Goal: Task Accomplishment & Management: Use online tool/utility

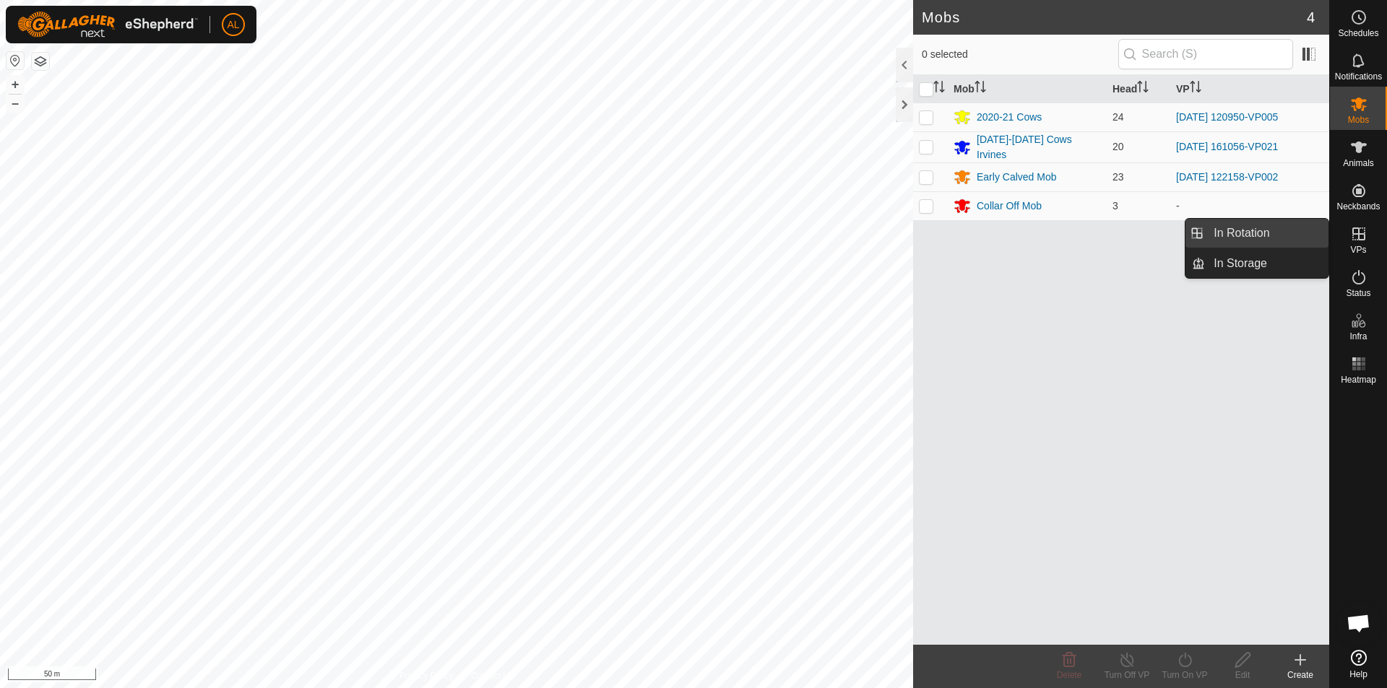
click at [1297, 238] on link "In Rotation" at bounding box center [1266, 233] width 123 height 29
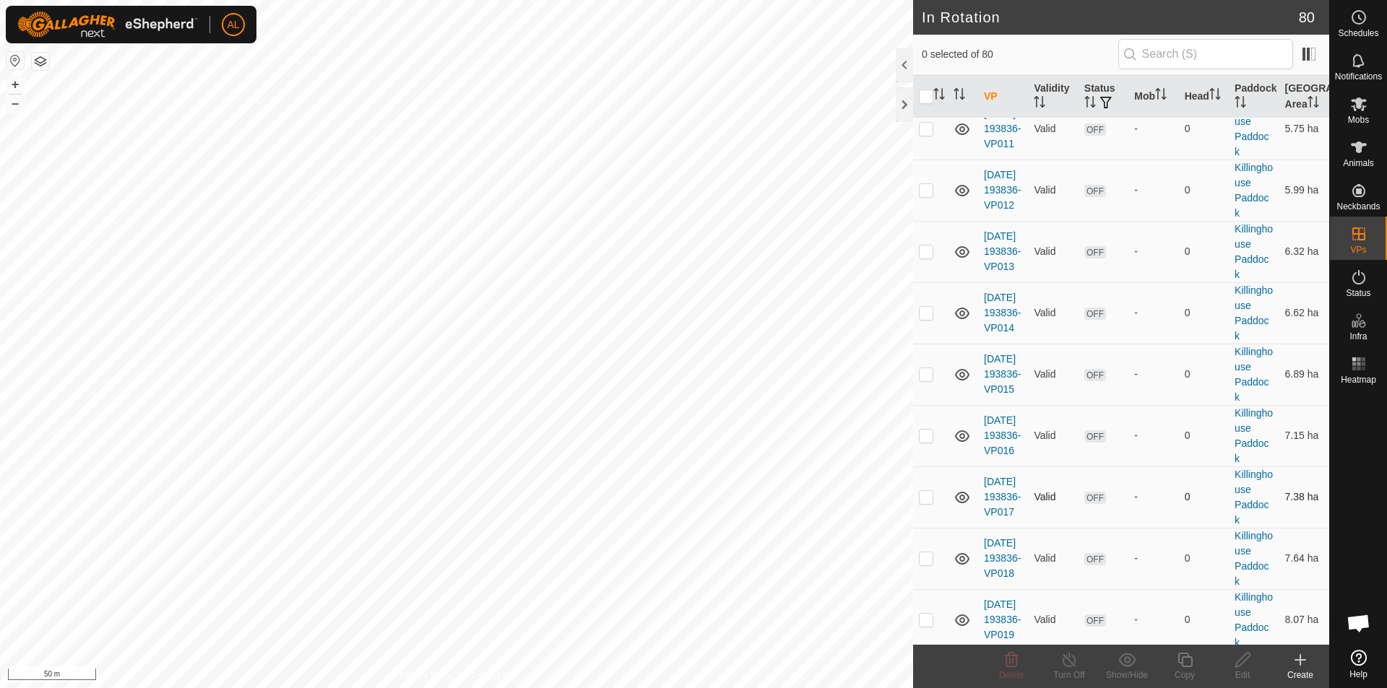
scroll to position [4530, 0]
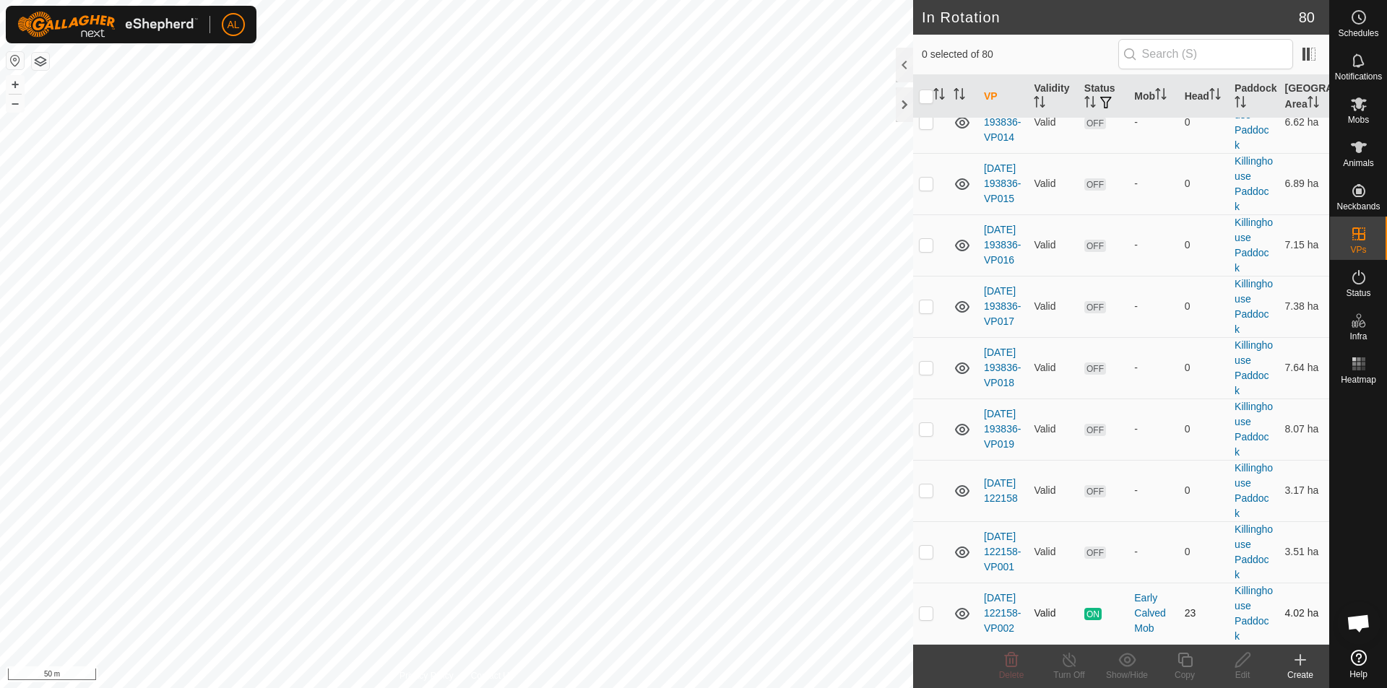
click at [928, 612] on p-checkbox at bounding box center [926, 613] width 14 height 12
checkbox input "true"
click at [1194, 665] on copy-svg-icon at bounding box center [1184, 659] width 58 height 17
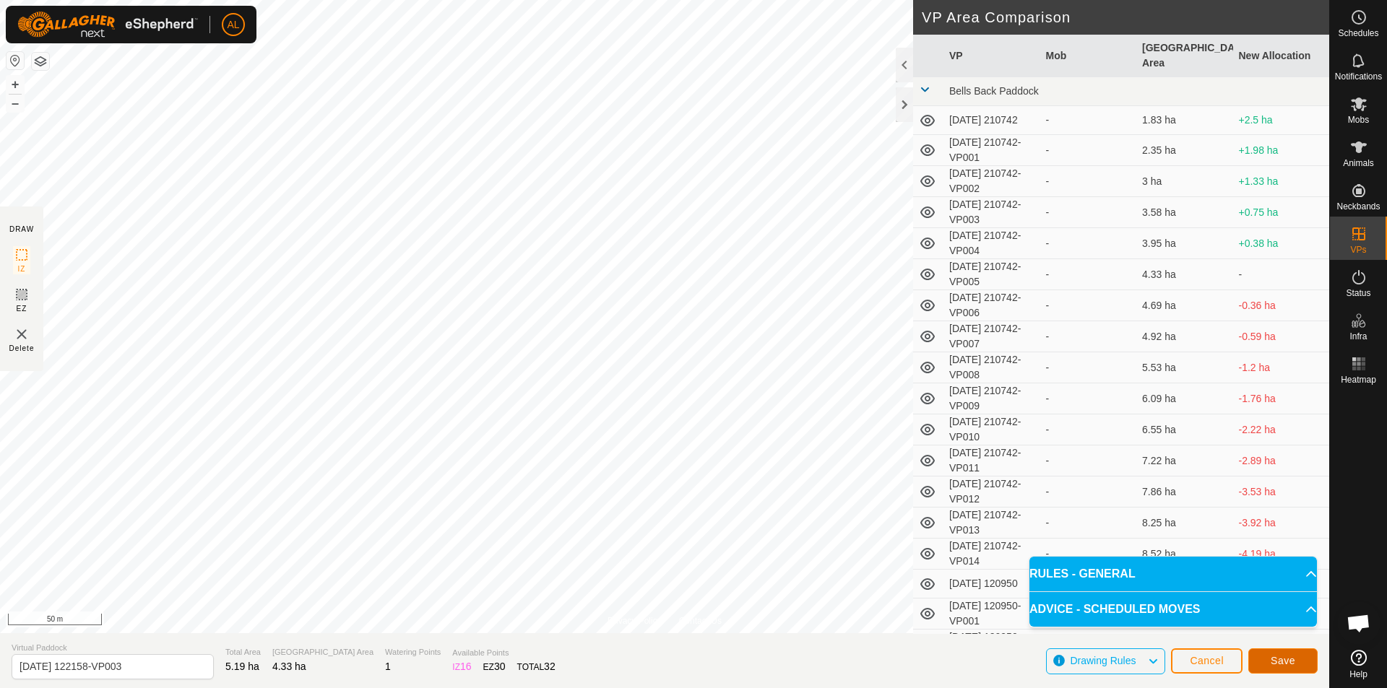
click at [1271, 664] on button "Save" at bounding box center [1282, 661] width 69 height 25
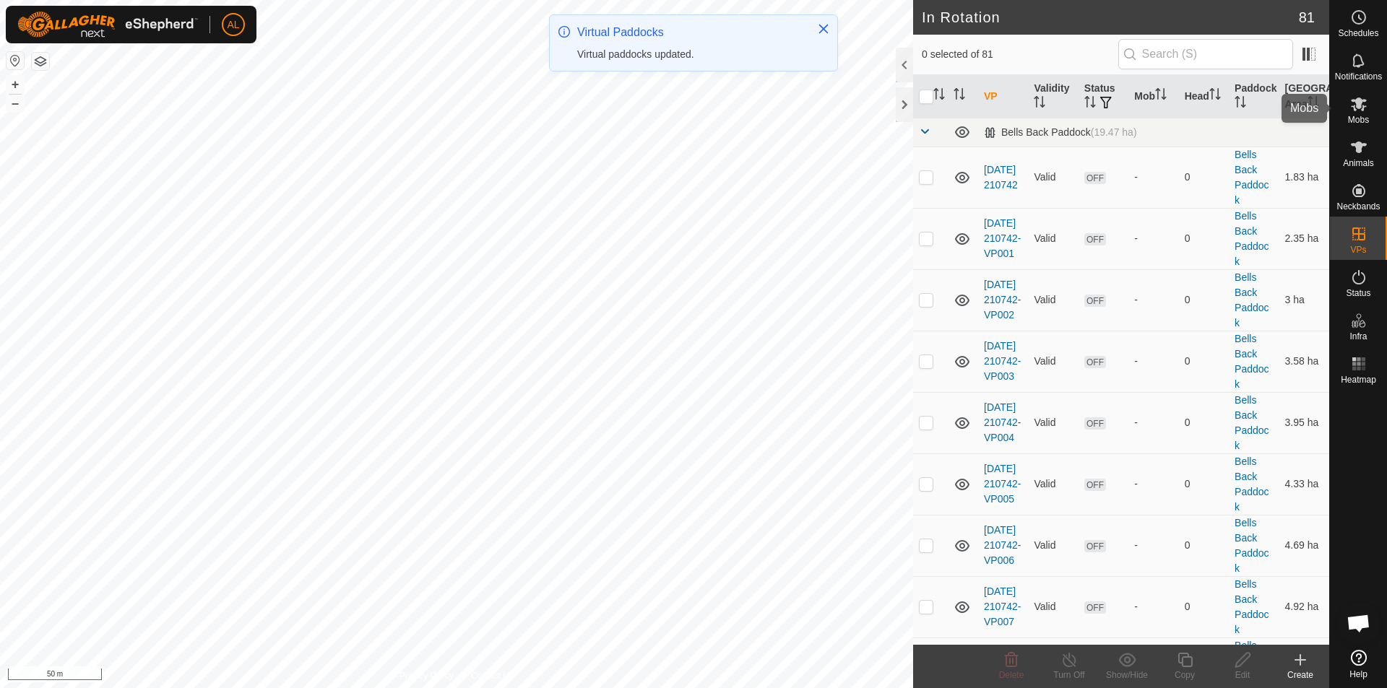
click at [1359, 105] on icon at bounding box center [1358, 104] width 16 height 14
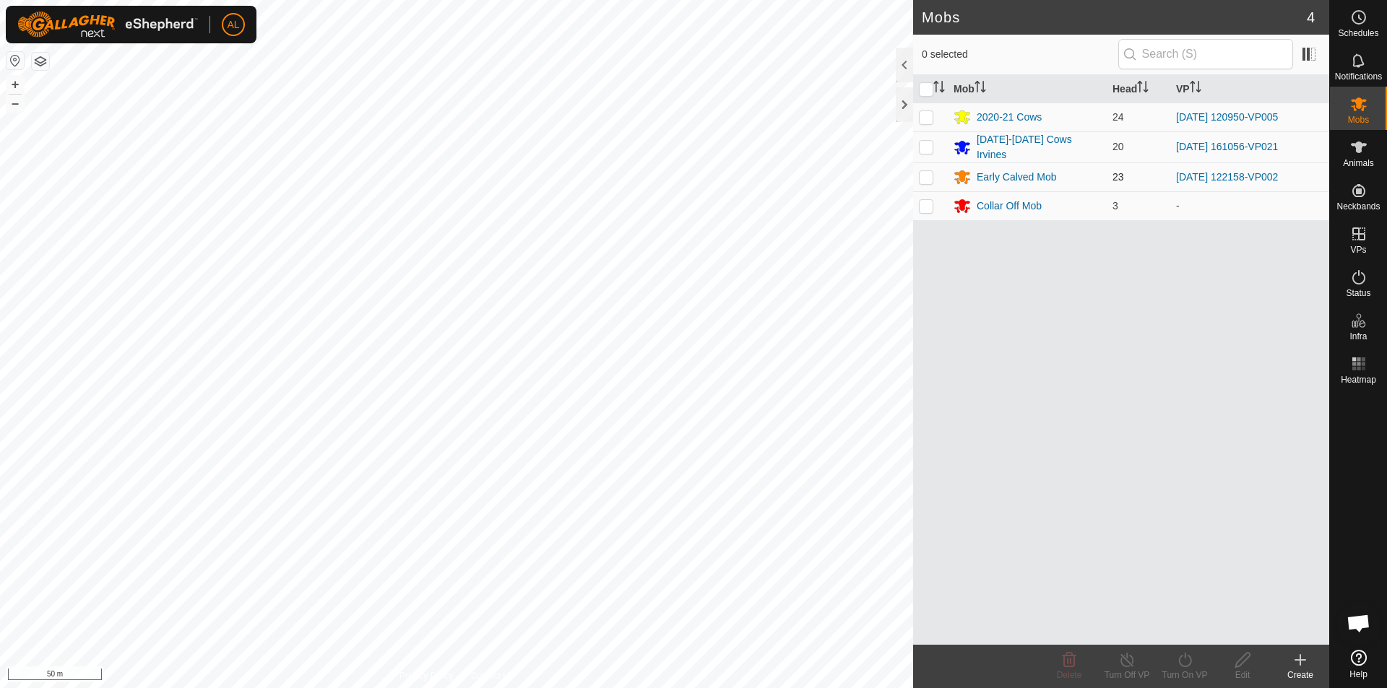
click at [931, 175] on p-checkbox at bounding box center [926, 177] width 14 height 12
checkbox input "true"
click at [1189, 675] on div "Turn On VP" at bounding box center [1184, 675] width 58 height 13
click at [1184, 633] on link "Now" at bounding box center [1227, 628] width 143 height 29
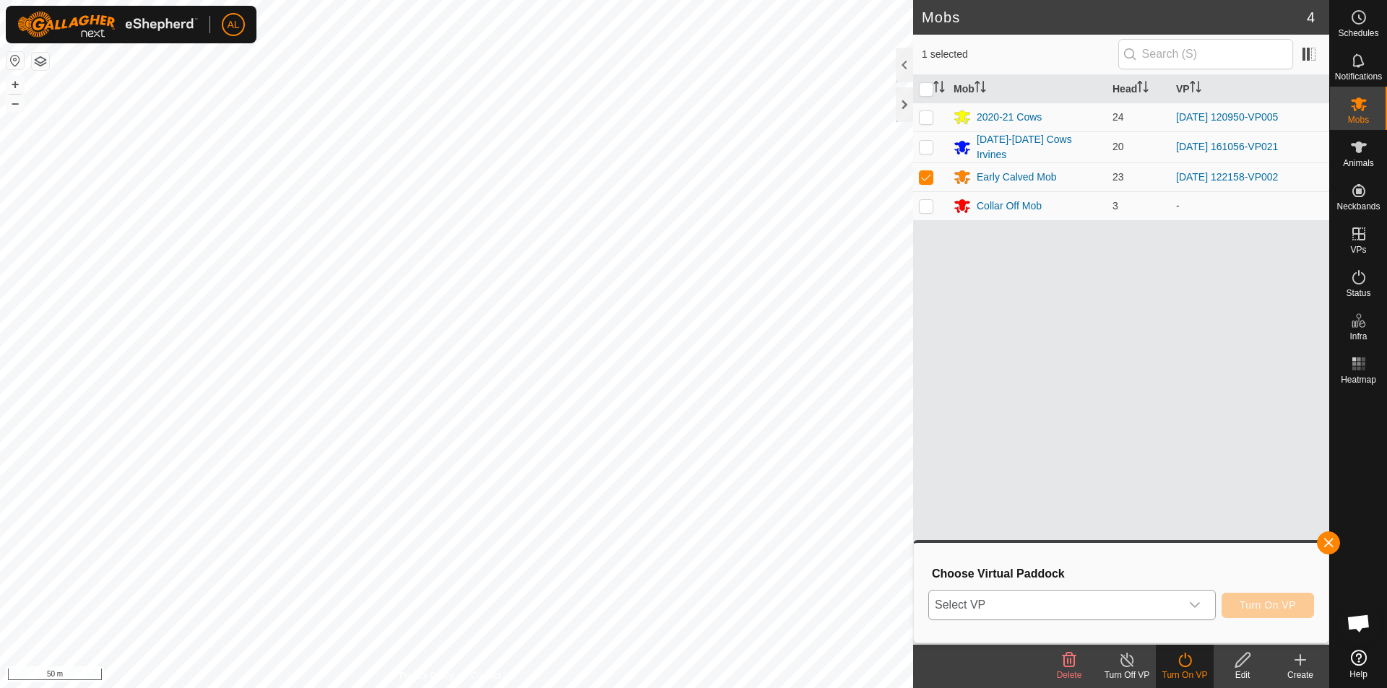
click at [1180, 599] on div "dropdown trigger" at bounding box center [1194, 605] width 29 height 29
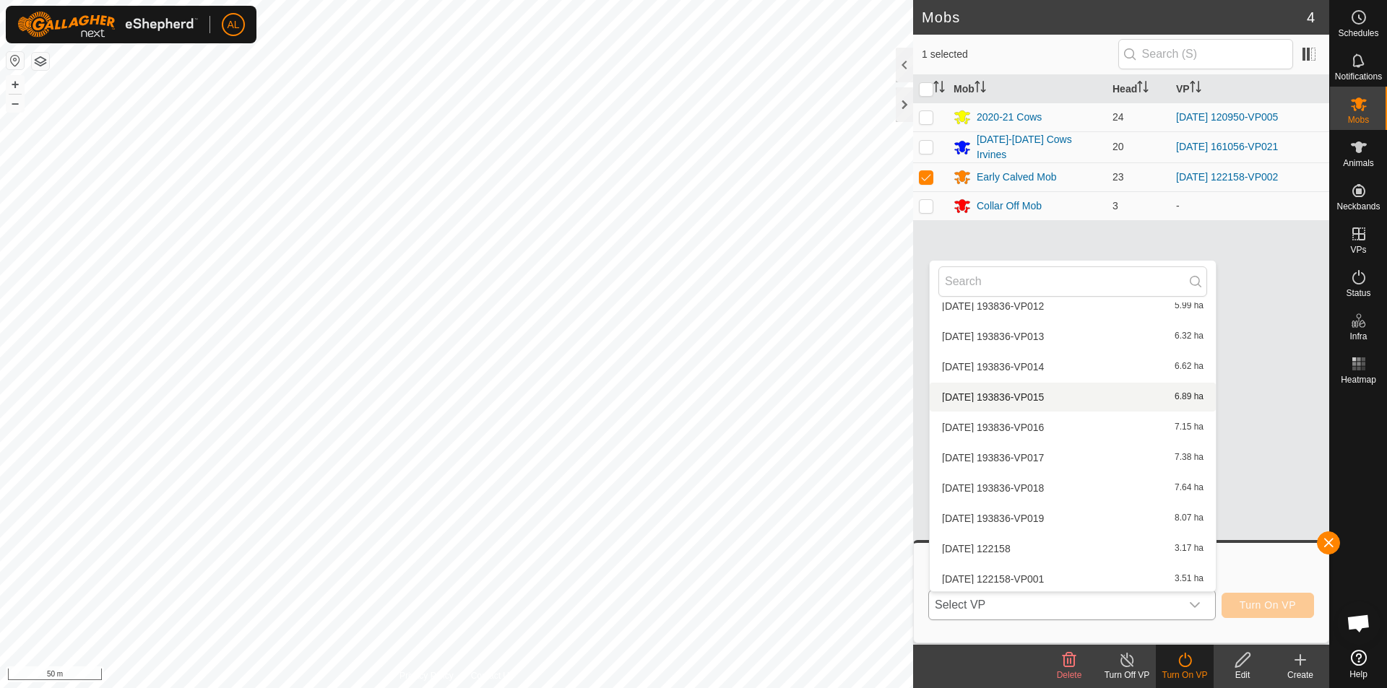
scroll to position [2299, 0]
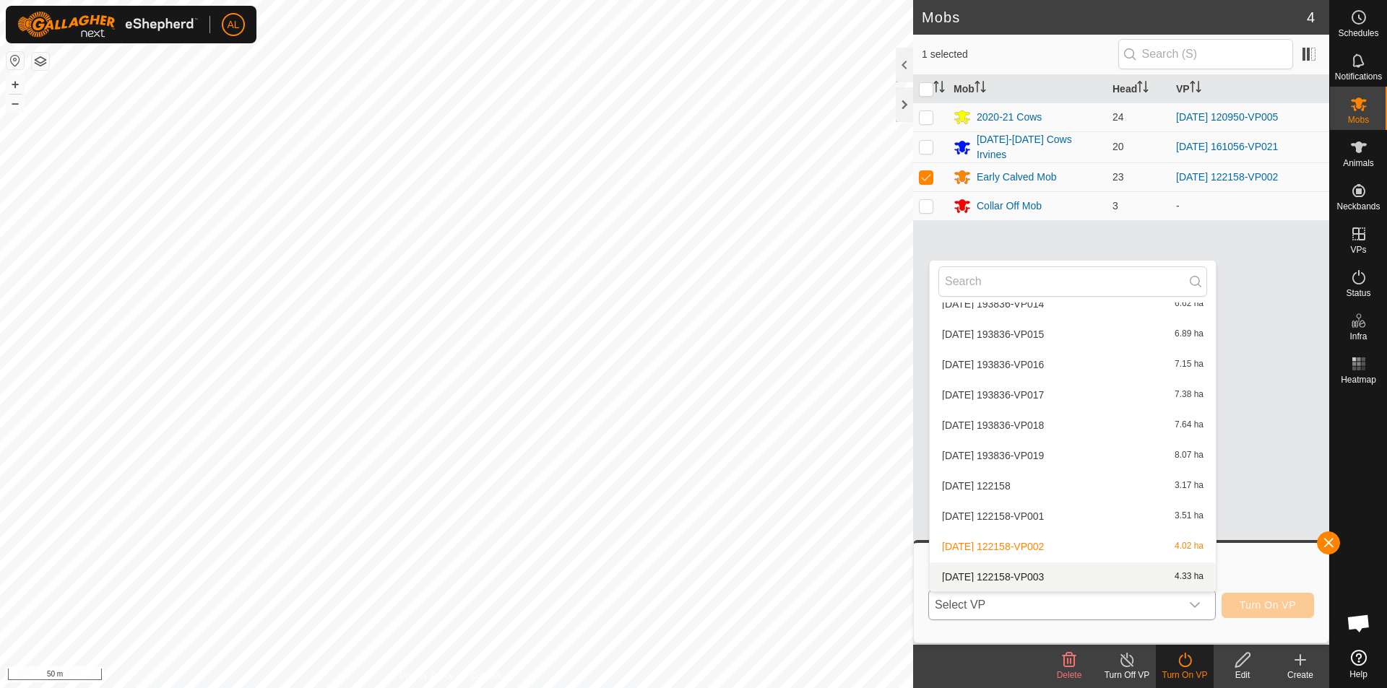
click at [1122, 574] on li "[DATE] 122158-VP003 4.33 ha" at bounding box center [1072, 577] width 286 height 29
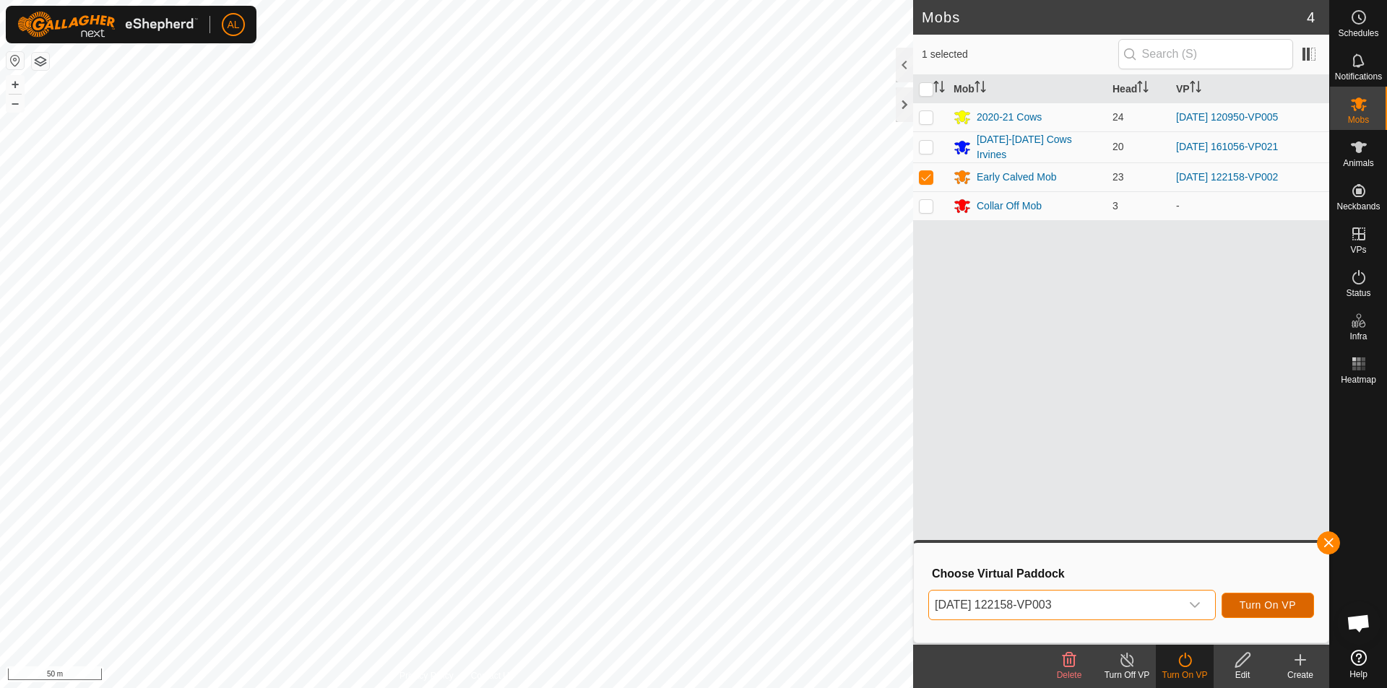
click at [1262, 614] on button "Turn On VP" at bounding box center [1267, 605] width 92 height 25
